Goal: Task Accomplishment & Management: Manage account settings

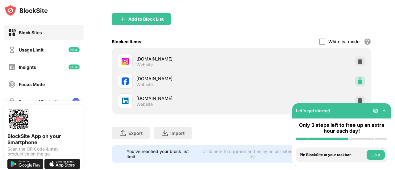
click at [357, 81] on img at bounding box center [360, 81] width 6 height 6
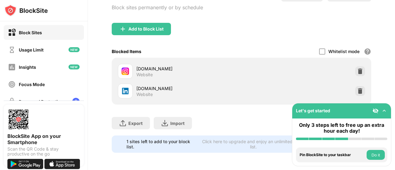
scroll to position [54, 0]
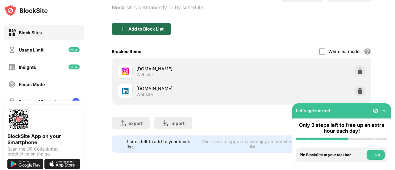
click at [158, 27] on div "Add to Block List" at bounding box center [146, 29] width 35 height 5
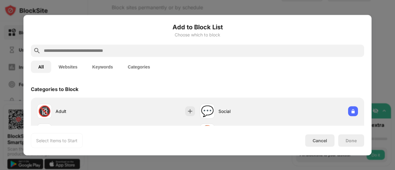
click at [175, 47] on input "text" at bounding box center [202, 50] width 319 height 7
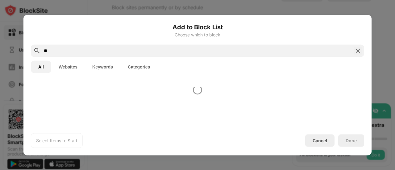
type input "*"
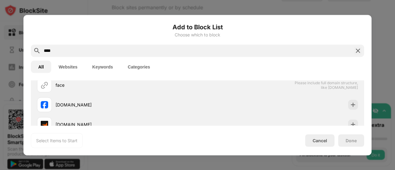
scroll to position [28, 0]
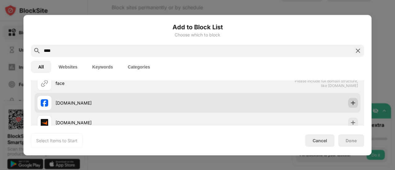
type input "****"
click at [350, 103] on img at bounding box center [353, 103] width 6 height 6
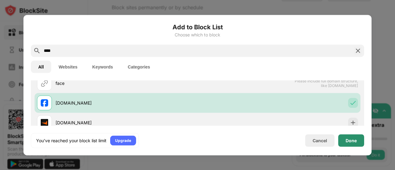
click at [352, 144] on div "Done" at bounding box center [352, 140] width 26 height 12
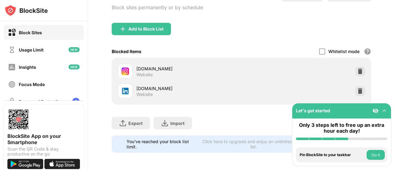
scroll to position [59, 0]
